Goal: Navigation & Orientation: Find specific page/section

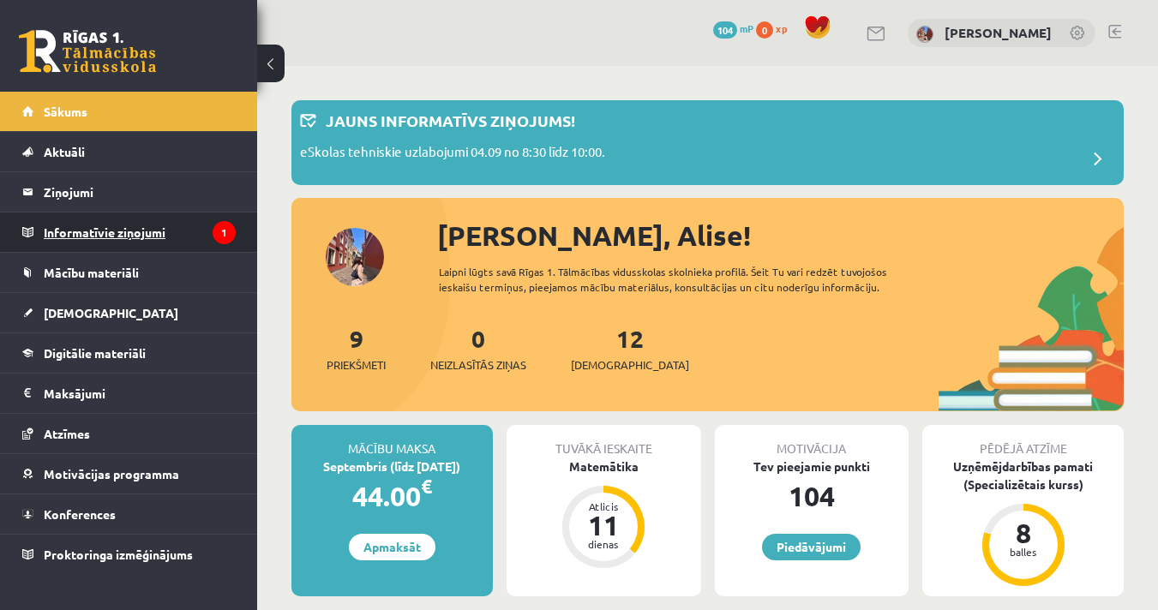
click at [135, 222] on legend "Informatīvie ziņojumi 1" at bounding box center [140, 231] width 192 height 39
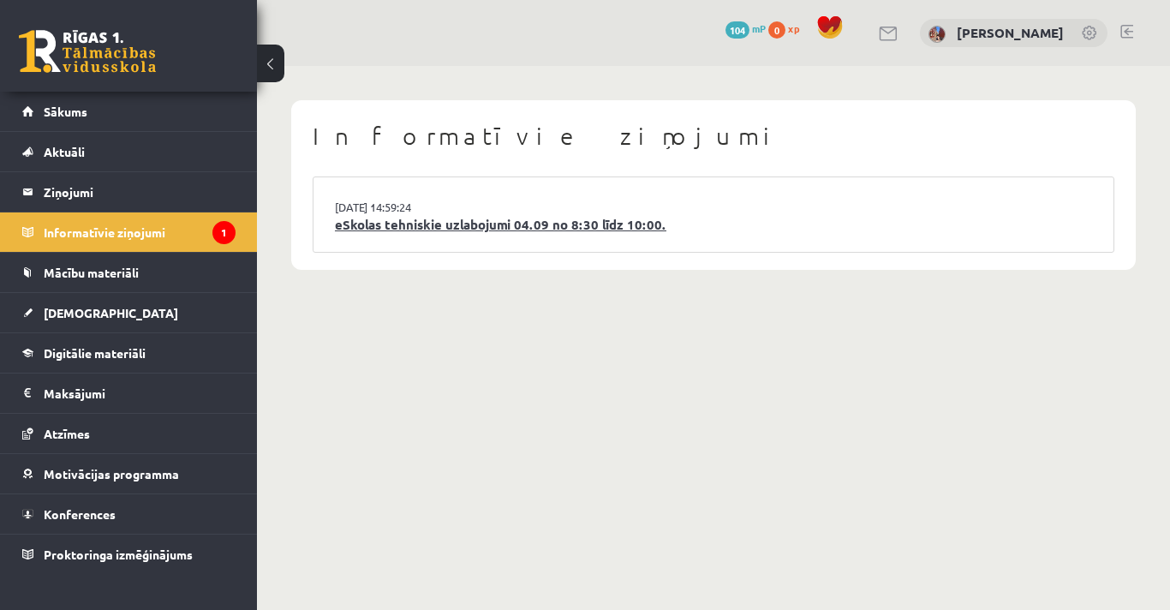
click at [432, 215] on link "eSkolas tehniskie uzlabojumi 04.09 no 8:30 līdz 10:00." at bounding box center [713, 225] width 757 height 20
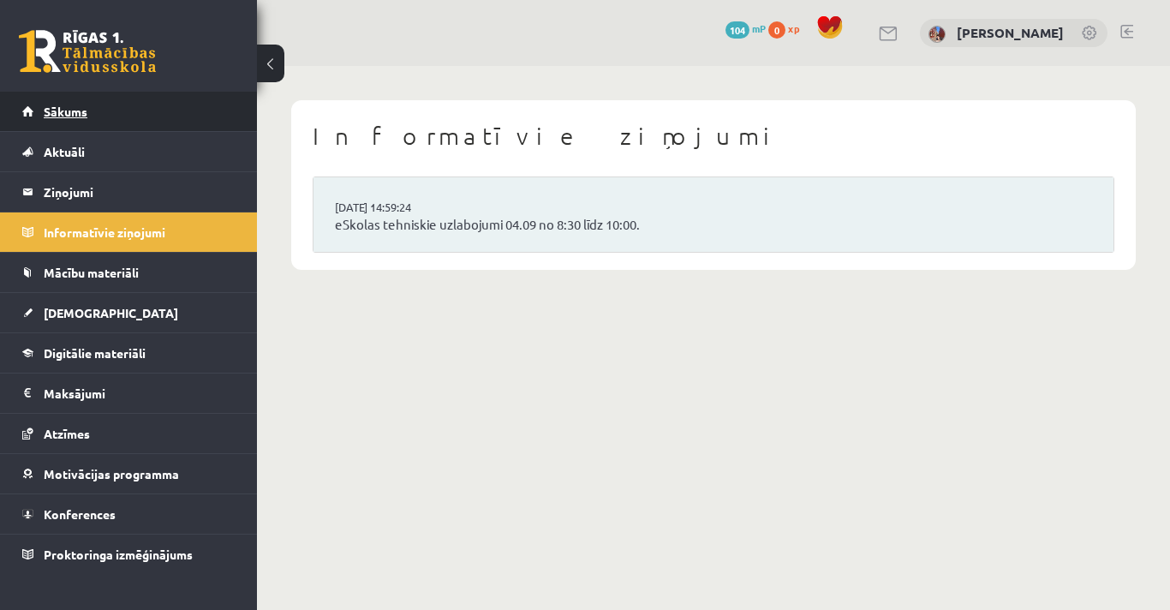
click at [105, 122] on link "Sākums" at bounding box center [128, 111] width 213 height 39
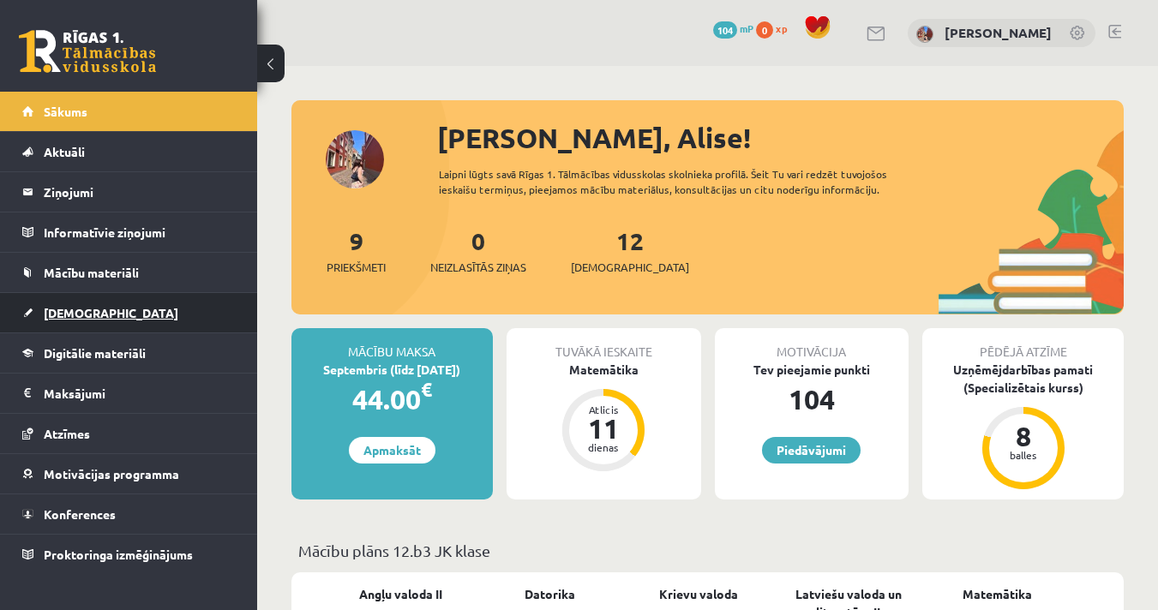
click at [85, 303] on link "[DEMOGRAPHIC_DATA]" at bounding box center [128, 312] width 213 height 39
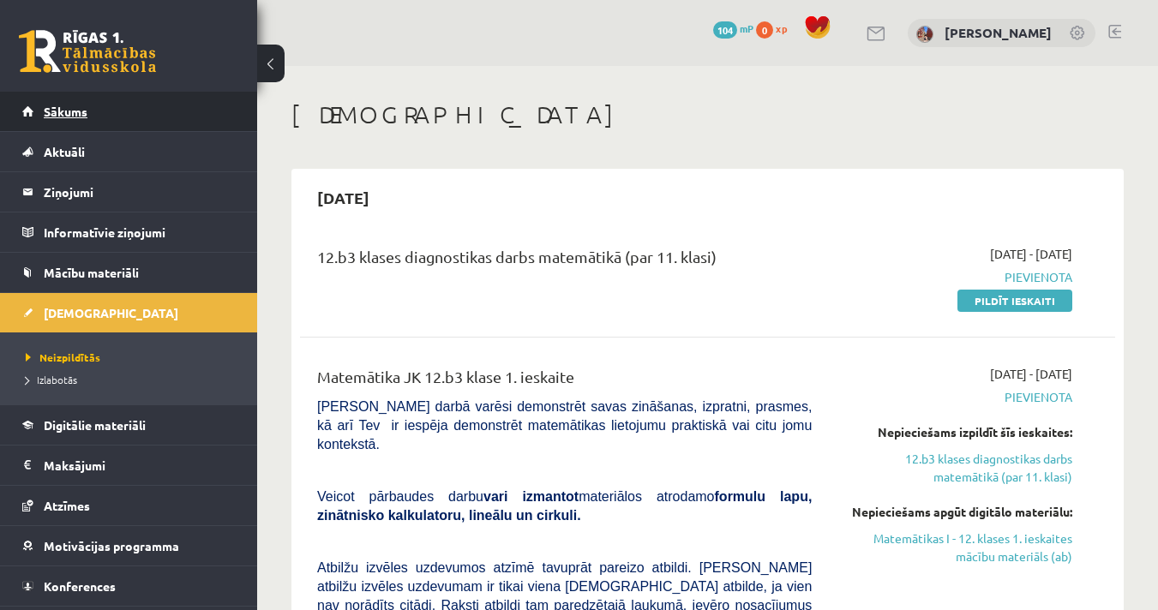
click at [81, 116] on span "Sākums" at bounding box center [66, 111] width 44 height 15
